Goal: Book appointment/travel/reservation

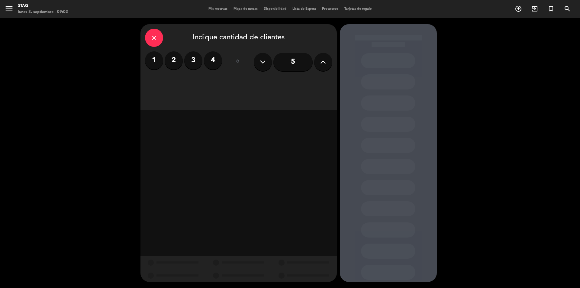
click at [173, 60] on label "2" at bounding box center [174, 60] width 18 height 18
click at [296, 84] on div "Cena" at bounding box center [301, 83] width 61 height 12
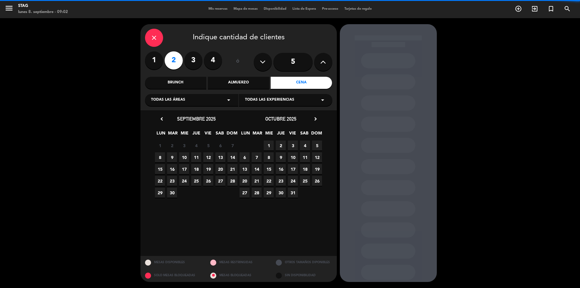
click at [209, 103] on div "Todas las áreas arrow_drop_down" at bounding box center [191, 100] width 93 height 12
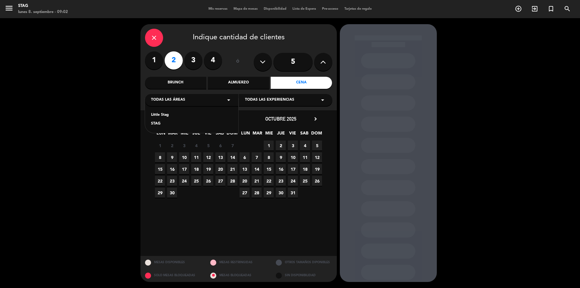
click at [184, 127] on div "STAG" at bounding box center [191, 124] width 81 height 6
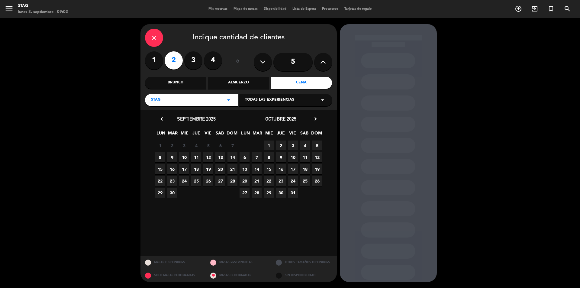
click at [221, 170] on span "20" at bounding box center [220, 169] width 10 height 10
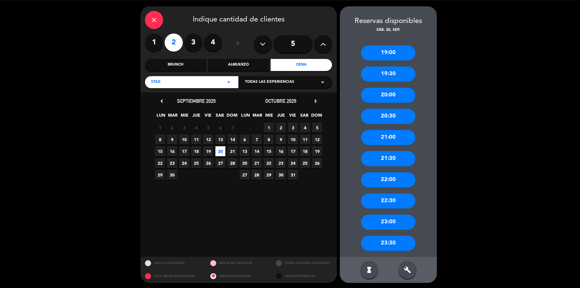
scroll to position [19, 0]
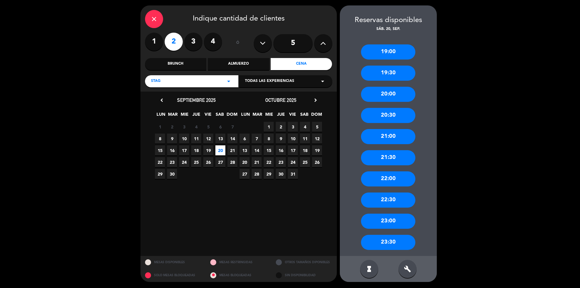
click at [396, 95] on div "20:00" at bounding box center [388, 94] width 54 height 15
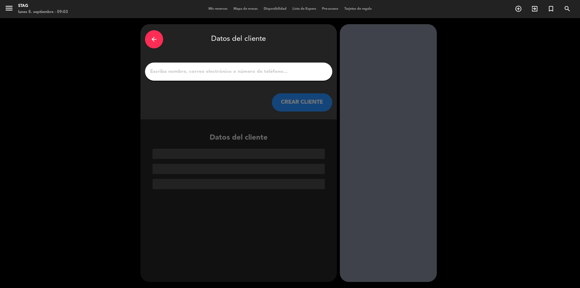
click at [247, 66] on div at bounding box center [238, 72] width 187 height 18
click at [245, 71] on input "1" at bounding box center [239, 71] width 178 height 8
paste input "[PHONE_NUMBER]"
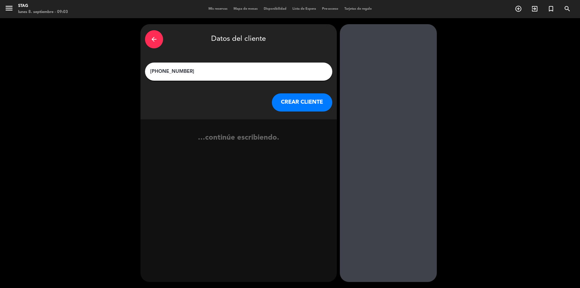
click at [252, 73] on input "[PHONE_NUMBER]" at bounding box center [239, 71] width 178 height 8
drag, startPoint x: 178, startPoint y: 72, endPoint x: 156, endPoint y: 72, distance: 21.8
click at [156, 72] on input "[PHONE_NUMBER]" at bounding box center [239, 71] width 178 height 8
paste input "[PERSON_NAME] & [PERSON_NAME]"
drag, startPoint x: 217, startPoint y: 75, endPoint x: 106, endPoint y: 74, distance: 110.3
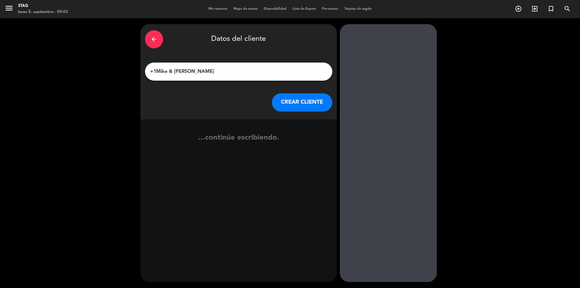
click at [106, 74] on div "arrow_back Datos del cliente +1Mike & [PERSON_NAME] [PERSON_NAME] CLIENTE …cont…" at bounding box center [290, 153] width 580 height 270
paste input "text"
type input "[PERSON_NAME] & [PERSON_NAME]"
click at [307, 108] on button "CREAR CLIENTE" at bounding box center [302, 102] width 60 height 18
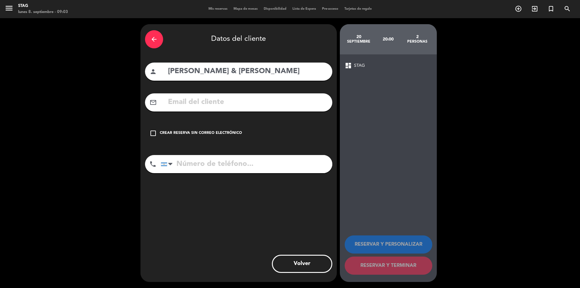
click at [220, 102] on input "text" at bounding box center [247, 102] width 160 height 12
paste input "[EMAIL_ADDRESS][DOMAIN_NAME]"
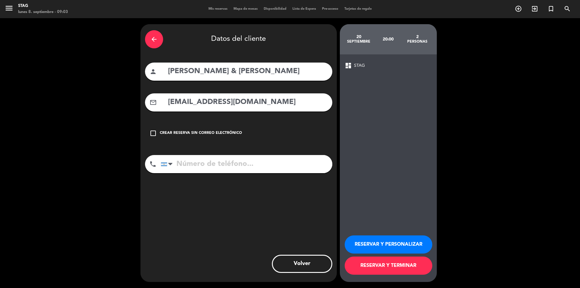
click at [174, 102] on input "[EMAIL_ADDRESS][DOMAIN_NAME]" at bounding box center [247, 102] width 160 height 12
type input "[EMAIL_ADDRESS][DOMAIN_NAME]"
click at [190, 161] on input "tel" at bounding box center [247, 164] width 172 height 18
paste input "[PHONE_NUMBER]"
type input "[PHONE_NUMBER]"
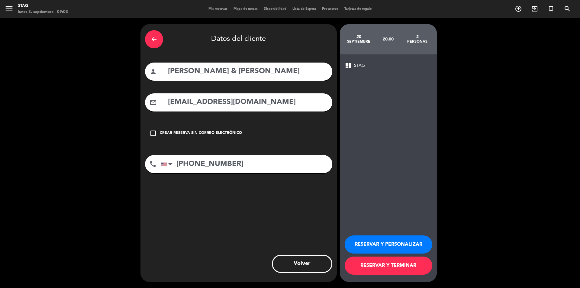
click at [394, 245] on button "RESERVAR Y PERSONALIZAR" at bounding box center [389, 244] width 88 height 18
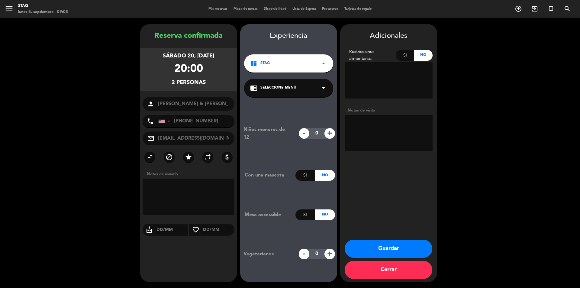
click at [390, 69] on textarea at bounding box center [389, 80] width 88 height 36
click at [384, 80] on textarea at bounding box center [389, 80] width 88 height 36
click at [381, 72] on textarea at bounding box center [389, 80] width 88 height 36
click at [386, 138] on textarea at bounding box center [389, 133] width 88 height 36
click at [198, 228] on icon "favorite_border" at bounding box center [195, 229] width 13 height 7
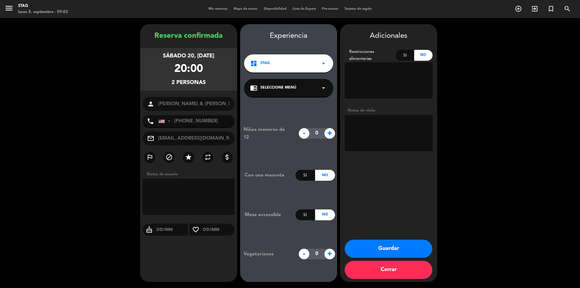
click at [194, 228] on icon "favorite_border" at bounding box center [195, 229] width 13 height 7
click at [155, 230] on icon "cake" at bounding box center [149, 229] width 13 height 7
click at [148, 231] on icon "cake" at bounding box center [149, 229] width 13 height 7
click at [183, 205] on textarea at bounding box center [189, 197] width 92 height 36
click at [370, 121] on textarea at bounding box center [389, 133] width 88 height 36
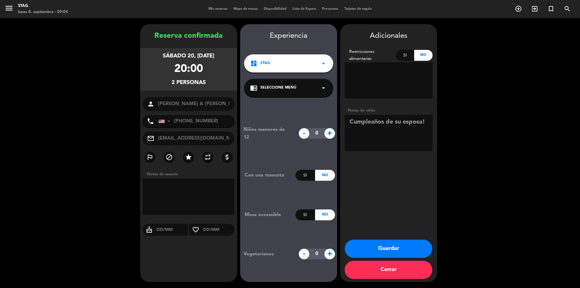
type textarea "Cumpleaños de su esposa!"
click at [418, 245] on button "Guardar" at bounding box center [389, 249] width 88 height 18
